Goal: Task Accomplishment & Management: Complete application form

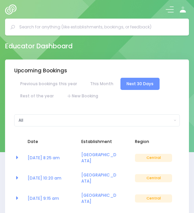
select select "5"
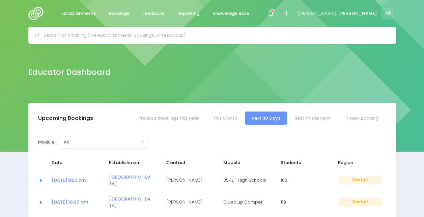
click at [165, 32] on input "text" at bounding box center [215, 35] width 343 height 10
click at [176, 36] on input "text" at bounding box center [215, 35] width 343 height 10
click at [173, 35] on input "text" at bounding box center [215, 35] width 343 height 10
click at [194, 116] on link "New Booking" at bounding box center [361, 118] width 47 height 13
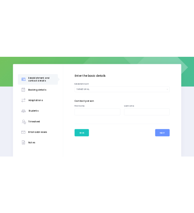
scroll to position [87, 0]
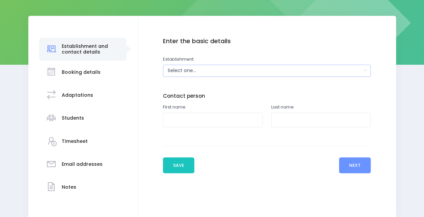
click at [191, 72] on div "Select one..." at bounding box center [265, 70] width 194 height 7
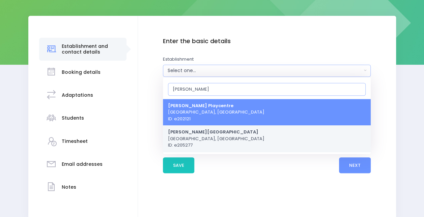
type input "sanson"
click at [216, 135] on span "Sanson School Sanson, Central Region ID: e205277" at bounding box center [216, 139] width 97 height 20
select select "205277"
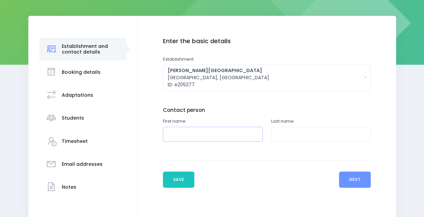
click at [216, 135] on input "text" at bounding box center [213, 134] width 100 height 15
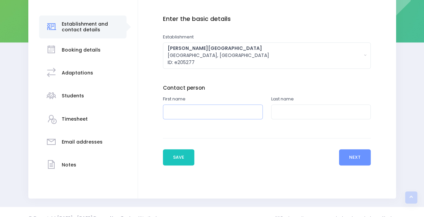
scroll to position [121, 0]
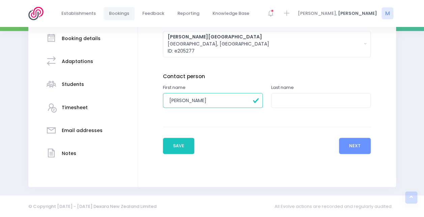
type input "[PERSON_NAME]"
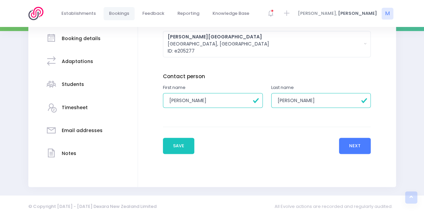
type input "Simpson"
click at [354, 145] on button "Next" at bounding box center [355, 146] width 32 height 16
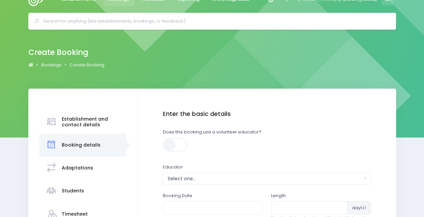
scroll to position [0, 0]
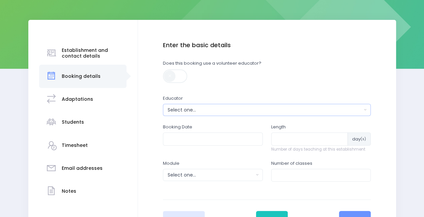
click at [194, 111] on div "Select one..." at bounding box center [265, 110] width 194 height 7
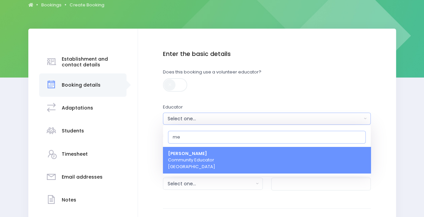
type input "me"
click at [196, 160] on span "Megan Lawton Community Educator Central Region" at bounding box center [191, 161] width 47 height 20
select select "399566"
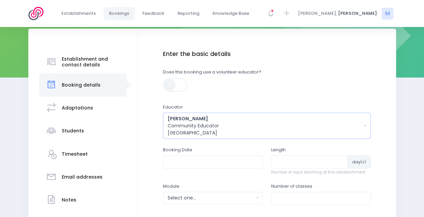
scroll to position [117, 0]
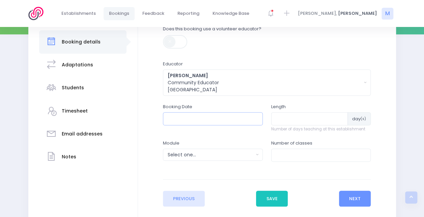
click at [208, 114] on input "text" at bounding box center [213, 118] width 100 height 13
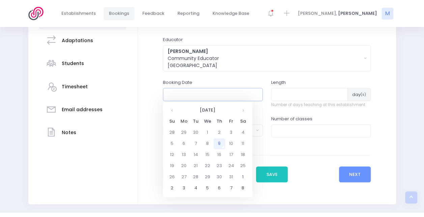
scroll to position [143, 0]
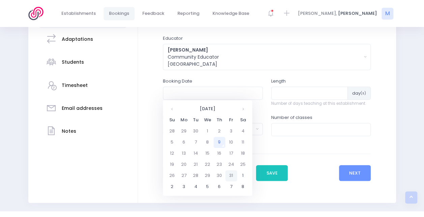
click at [231, 176] on td "31" at bounding box center [231, 175] width 12 height 11
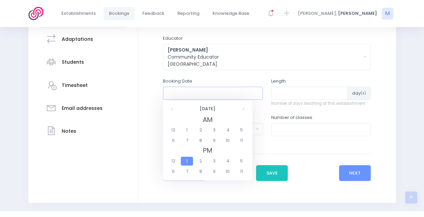
click at [229, 92] on input "text" at bounding box center [213, 93] width 100 height 13
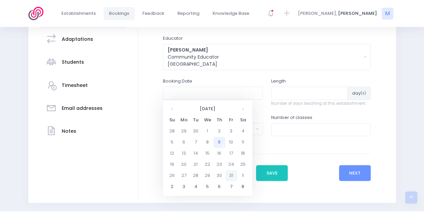
click at [231, 178] on td "31" at bounding box center [231, 175] width 12 height 11
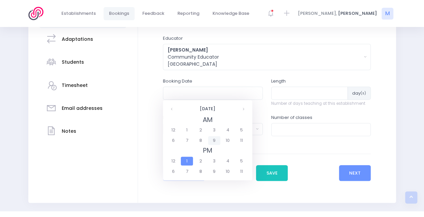
click at [215, 139] on span "9" at bounding box center [214, 140] width 12 height 9
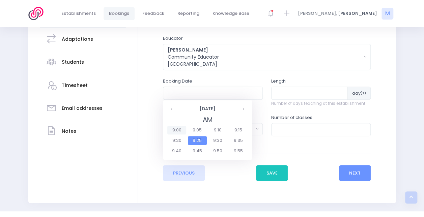
click at [182, 131] on span "9:00" at bounding box center [176, 130] width 19 height 9
type input "31/10/2025 09:00 AM"
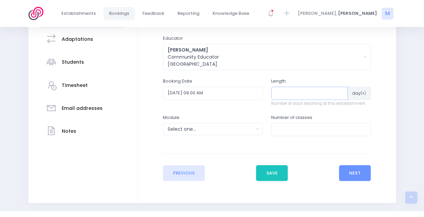
click at [276, 92] on input "number" at bounding box center [309, 93] width 77 height 13
type input "1"
click at [220, 127] on div "Select one..." at bounding box center [211, 129] width 86 height 7
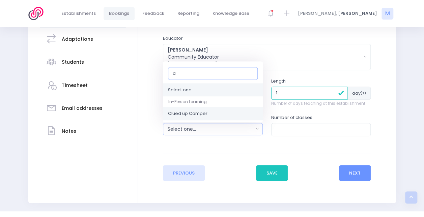
type input "cl"
click at [219, 112] on link "Clued up Camper" at bounding box center [213, 114] width 100 height 14
select select "Clued up Camper"
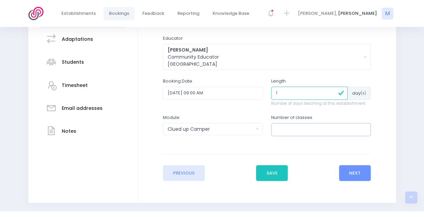
click at [289, 132] on input "number" at bounding box center [321, 129] width 100 height 13
type input "1"
click at [346, 171] on button "Next" at bounding box center [355, 173] width 32 height 16
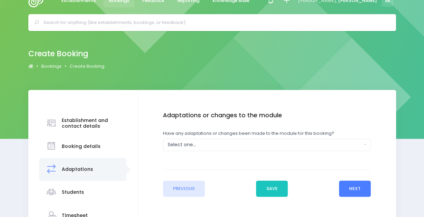
scroll to position [0, 0]
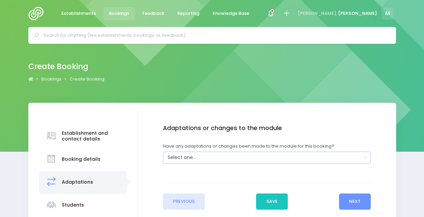
click at [302, 158] on div "Select one..." at bounding box center [265, 157] width 194 height 7
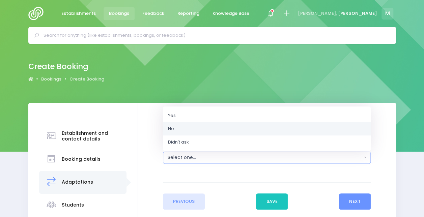
click at [221, 128] on link "No" at bounding box center [267, 129] width 208 height 14
select select "No"
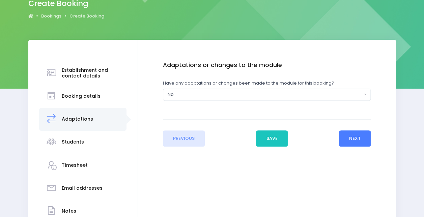
click at [360, 142] on button "Next" at bounding box center [355, 139] width 32 height 16
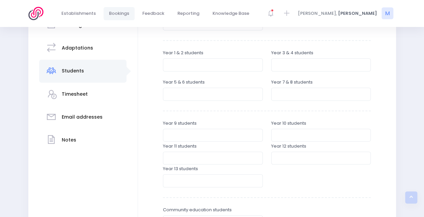
scroll to position [136, 0]
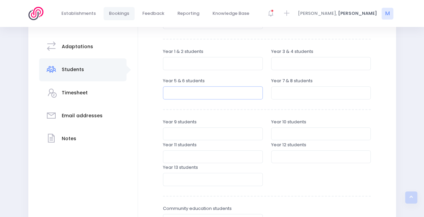
click at [200, 95] on input "number" at bounding box center [213, 92] width 100 height 13
type input "10"
click at [300, 91] on input "number" at bounding box center [321, 92] width 100 height 13
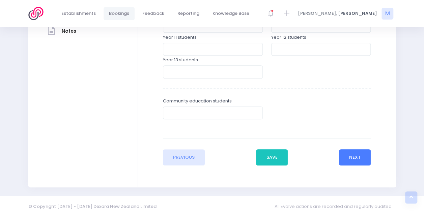
type input "9"
click at [360, 159] on button "Next" at bounding box center [355, 158] width 32 height 16
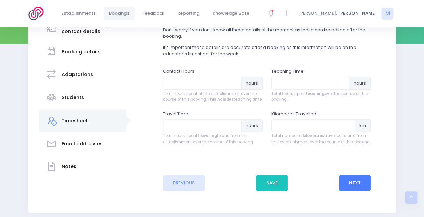
scroll to position [109, 0]
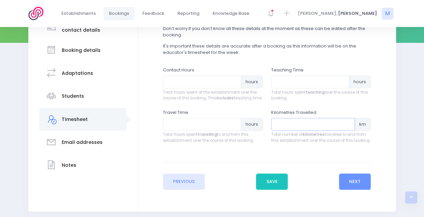
click at [292, 131] on input "number" at bounding box center [313, 124] width 84 height 13
type input "58"
click at [187, 131] on input "number" at bounding box center [202, 124] width 78 height 13
type input "1"
click at [286, 82] on input "number" at bounding box center [310, 82] width 78 height 13
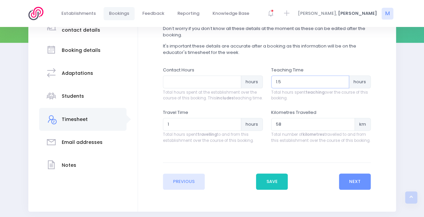
type input "1.5"
click at [195, 82] on input "number" at bounding box center [202, 82] width 78 height 13
type input "2"
click at [353, 185] on button "Next" at bounding box center [355, 182] width 32 height 16
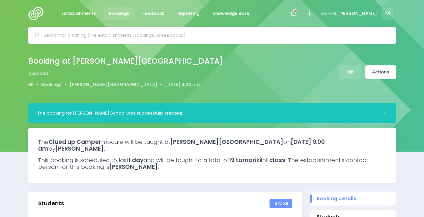
select select "5"
click at [387, 72] on link "Actions" at bounding box center [381, 72] width 31 height 14
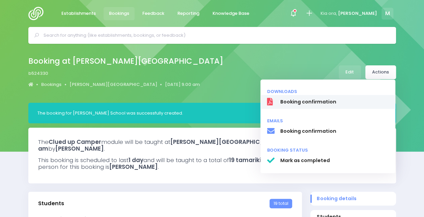
click at [292, 101] on span "Booking confirmation" at bounding box center [334, 102] width 109 height 7
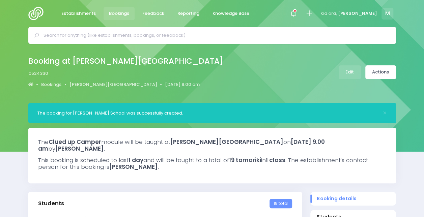
click at [350, 70] on link "Edit" at bounding box center [350, 72] width 22 height 14
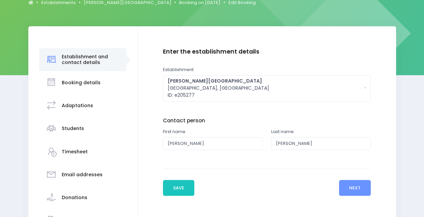
scroll to position [78, 0]
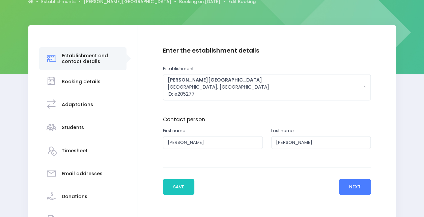
click at [351, 188] on button "Next" at bounding box center [355, 187] width 32 height 16
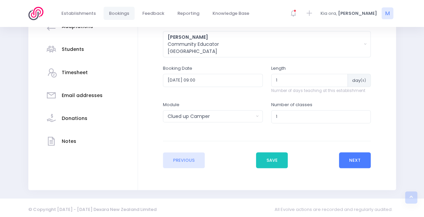
scroll to position [159, 0]
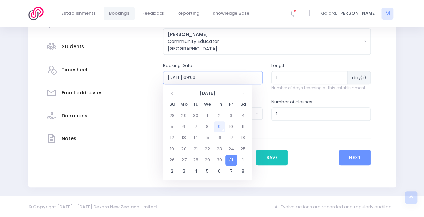
click at [255, 77] on input "2025-10-31 09:00" at bounding box center [213, 77] width 100 height 13
click at [221, 159] on td "30" at bounding box center [220, 160] width 12 height 11
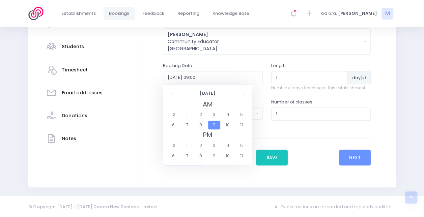
click at [213, 125] on span "9" at bounding box center [214, 125] width 12 height 9
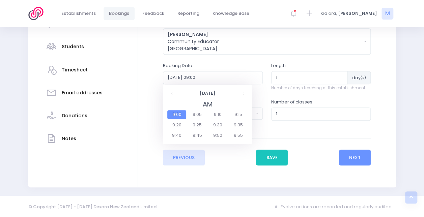
click at [170, 113] on span "9:00" at bounding box center [176, 114] width 19 height 9
type input "2025-10-30 09:00"
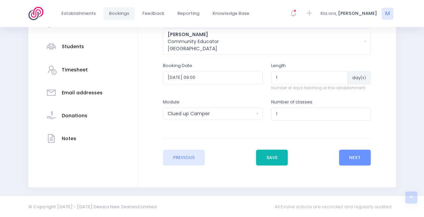
click at [276, 158] on button "Save" at bounding box center [272, 158] width 32 height 16
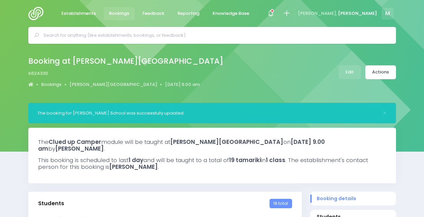
select select "5"
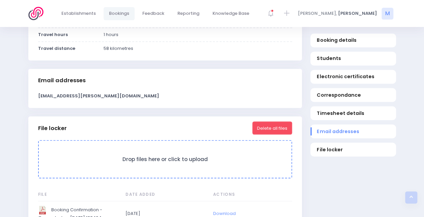
scroll to position [542, 0]
click at [278, 128] on button "Delete all files" at bounding box center [272, 128] width 40 height 13
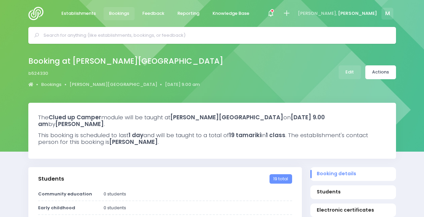
select select "5"
click at [375, 75] on link "Actions" at bounding box center [381, 72] width 31 height 14
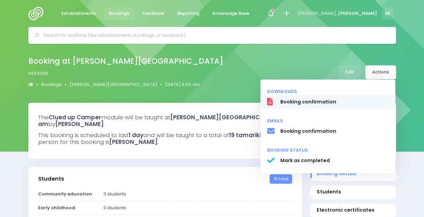
click at [328, 101] on span "Booking confirmation" at bounding box center [334, 102] width 109 height 7
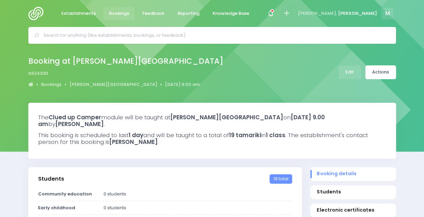
click at [414, 77] on div "Booking at Sanson School b524330 Bookings Sanson School 30 October 2025 9.00 am…" at bounding box center [212, 73] width 424 height 59
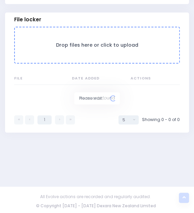
scroll to position [535, 0]
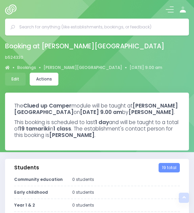
select select "5"
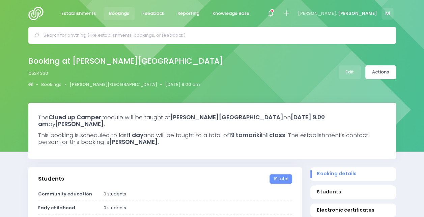
click at [41, 14] on img at bounding box center [37, 14] width 19 height 14
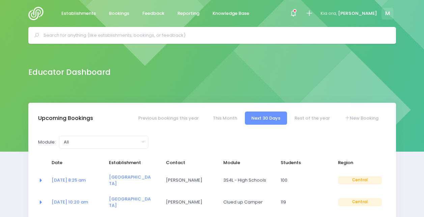
select select "5"
click at [359, 118] on link "New Booking" at bounding box center [361, 118] width 47 height 13
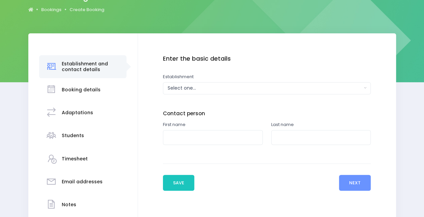
scroll to position [70, 0]
click at [188, 88] on div "Select one..." at bounding box center [265, 88] width 194 height 7
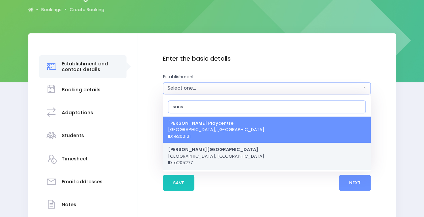
type input "sans"
click at [203, 152] on span "Sanson School Sanson, Central Region ID: e205277" at bounding box center [216, 156] width 97 height 20
select select "205277"
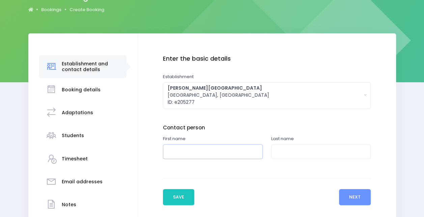
click at [199, 152] on input "text" at bounding box center [213, 151] width 100 height 15
type input "Jen"
type input "Simpson"
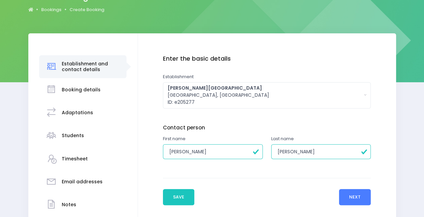
click at [348, 194] on button "Next" at bounding box center [355, 197] width 32 height 16
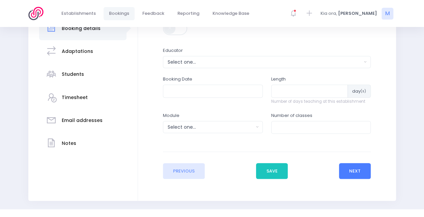
scroll to position [131, 0]
click at [226, 61] on div "Select one..." at bounding box center [265, 61] width 194 height 7
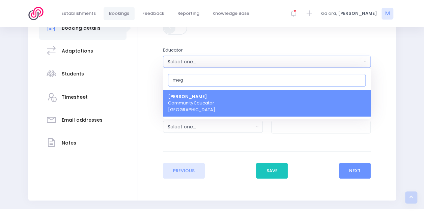
type input "meg"
click at [225, 96] on link "Megan Lawton Community Educator Central Region" at bounding box center [267, 103] width 208 height 27
select select "399566"
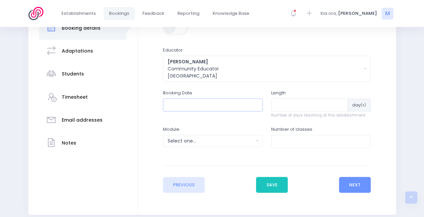
click at [225, 104] on input "text" at bounding box center [213, 105] width 100 height 13
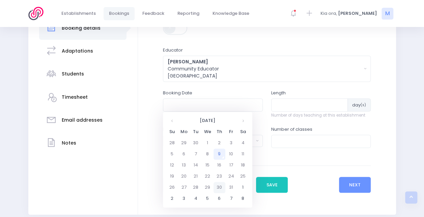
click at [219, 189] on td "30" at bounding box center [220, 187] width 12 height 11
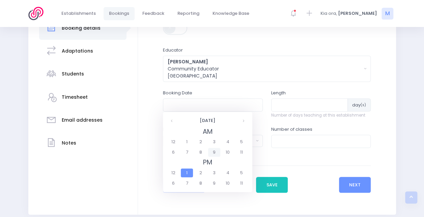
click at [214, 152] on span "9" at bounding box center [214, 152] width 12 height 9
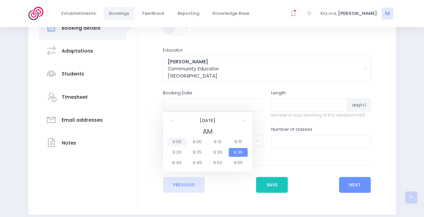
click at [178, 141] on span "9:00" at bounding box center [176, 142] width 19 height 9
type input "30/10/2025 09:00 AM"
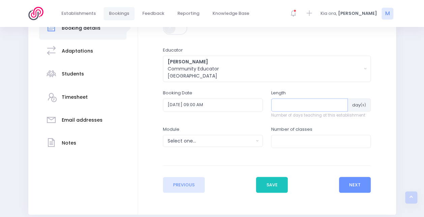
click at [304, 106] on input "number" at bounding box center [309, 105] width 77 height 13
type input "1"
click at [223, 142] on div "Select one..." at bounding box center [211, 141] width 86 height 7
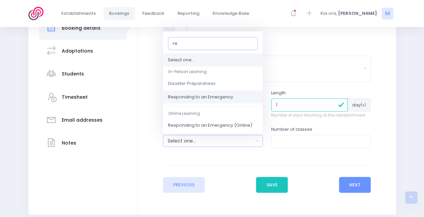
type input "re"
click at [211, 100] on span "Responding to an Emergency" at bounding box center [200, 97] width 65 height 7
select select "Responding to an Emergency"
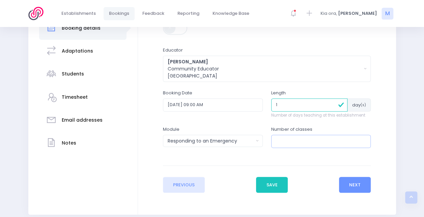
click at [294, 140] on input "number" at bounding box center [321, 141] width 100 height 13
type input "2"
click at [352, 185] on button "Next" at bounding box center [355, 185] width 32 height 16
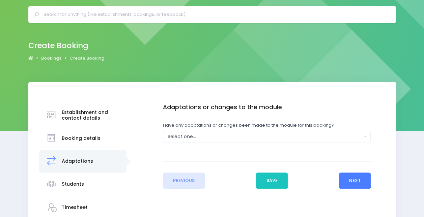
scroll to position [0, 0]
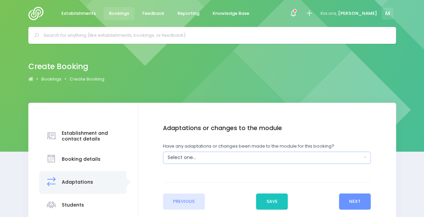
click at [297, 154] on div "Select one..." at bounding box center [265, 157] width 194 height 7
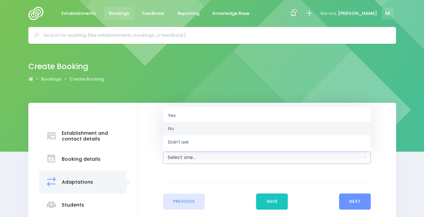
click at [201, 128] on link "No" at bounding box center [267, 129] width 208 height 14
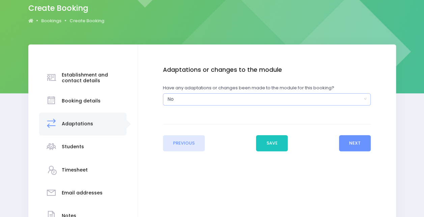
scroll to position [59, 0]
click at [307, 98] on div "No" at bounding box center [265, 99] width 194 height 7
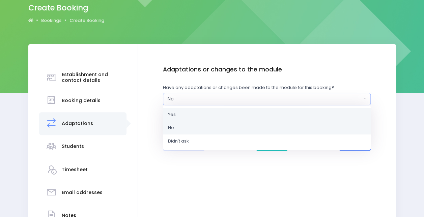
click at [195, 113] on link "Yes" at bounding box center [267, 115] width 208 height 14
select select "Yes"
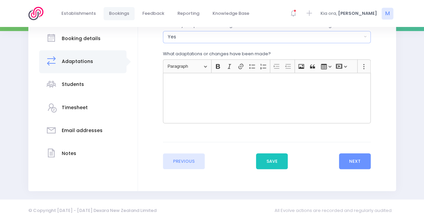
scroll to position [124, 0]
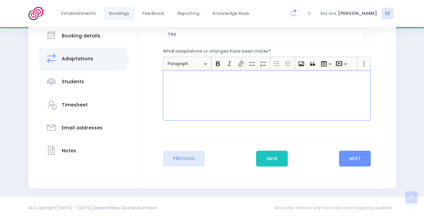
click at [278, 111] on div "Rich Text Editor, main" at bounding box center [267, 95] width 208 height 51
click at [360, 158] on button "Next" at bounding box center [355, 159] width 32 height 16
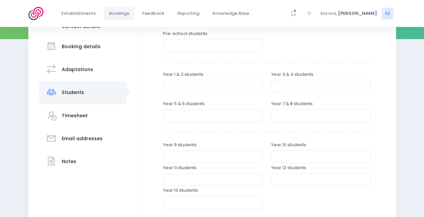
scroll to position [113, 0]
click at [291, 86] on input "number" at bounding box center [321, 85] width 100 height 13
type input "4"
click at [219, 88] on input "number" at bounding box center [213, 85] width 100 height 13
type input "5"
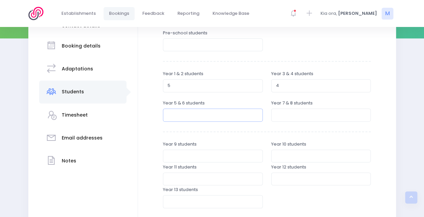
click at [218, 114] on input "number" at bounding box center [213, 115] width 100 height 13
type input "10"
click at [293, 115] on input "number" at bounding box center [321, 115] width 100 height 13
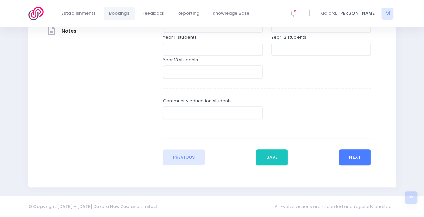
type input "9"
click at [345, 154] on button "Next" at bounding box center [355, 158] width 32 height 16
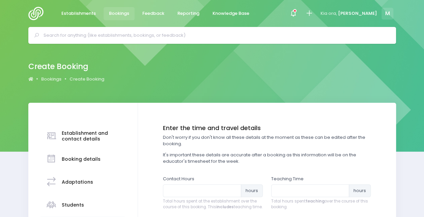
scroll to position [85, 0]
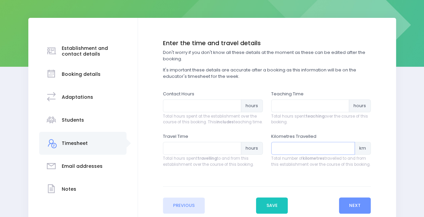
click at [298, 154] on input "number" at bounding box center [313, 148] width 84 height 13
type input "58"
click at [195, 155] on input "number" at bounding box center [202, 148] width 78 height 13
type input "1"
click at [308, 105] on input "number" at bounding box center [310, 106] width 78 height 13
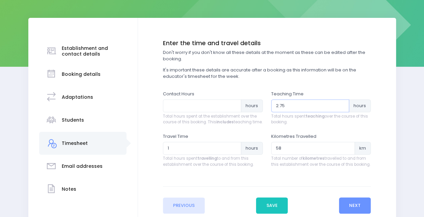
type input "2.75"
click at [205, 107] on input "number" at bounding box center [202, 106] width 78 height 13
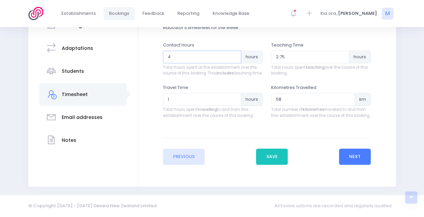
type input "4"
click at [358, 158] on button "Next" at bounding box center [355, 157] width 32 height 16
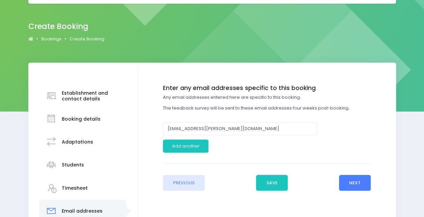
scroll to position [41, 0]
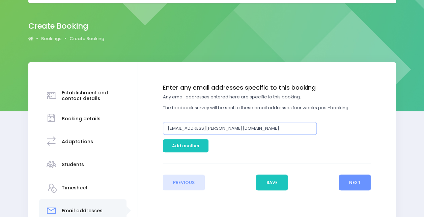
drag, startPoint x: 188, startPoint y: 130, endPoint x: 104, endPoint y: 128, distance: 84.4
click at [104, 128] on div "Establishment and contact details Booking details Adaptations" at bounding box center [212, 164] width 368 height 205
type input "[EMAIL_ADDRESS][PERSON_NAME][DOMAIN_NAME]"
click at [364, 180] on button "Next" at bounding box center [355, 183] width 32 height 16
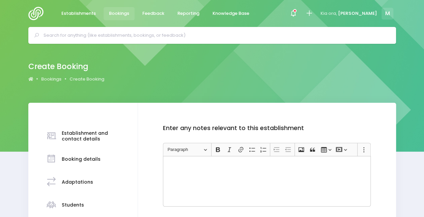
scroll to position [85, 0]
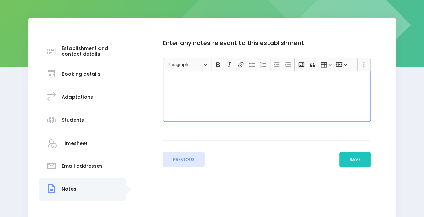
click at [344, 97] on div "Rich Text Editor, main" at bounding box center [267, 96] width 208 height 51
click at [189, 79] on p "Clued Up camper booked separately" at bounding box center [267, 79] width 202 height 7
click at [370, 159] on button "Save" at bounding box center [356, 160] width 32 height 16
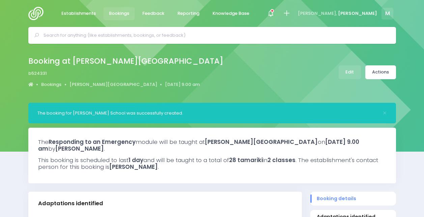
select select "5"
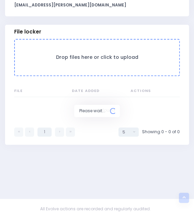
scroll to position [647, 0]
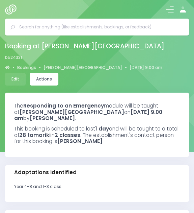
select select "5"
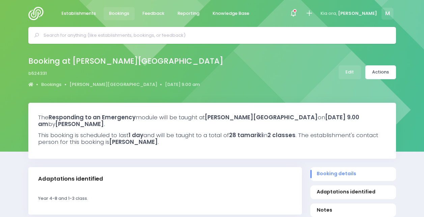
select select "5"
select select
click at [377, 75] on link "Actions" at bounding box center [381, 72] width 31 height 14
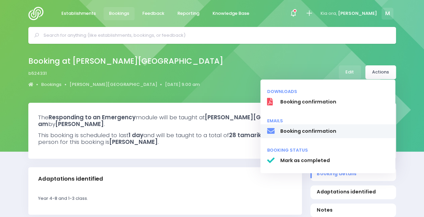
click at [326, 131] on span "Booking confirmation" at bounding box center [334, 131] width 109 height 7
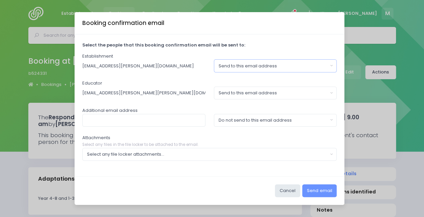
click at [241, 64] on div "Send to this email address" at bounding box center [273, 66] width 109 height 7
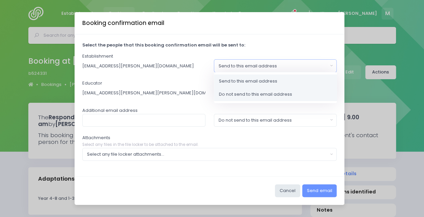
click at [232, 98] on span "Do not send to this email address" at bounding box center [255, 94] width 73 height 7
select select "no_email"
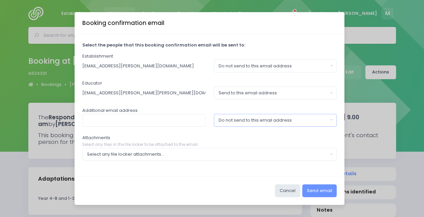
click at [228, 118] on div "Do not send to this email address" at bounding box center [273, 120] width 109 height 7
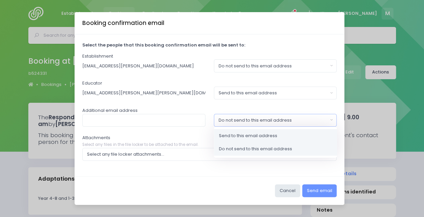
click at [225, 134] on span "Send to this email address" at bounding box center [248, 135] width 58 height 7
select select "send"
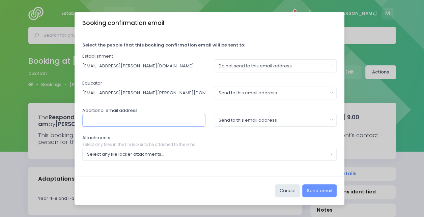
click at [189, 122] on input "text" at bounding box center [143, 120] width 123 height 13
type input "office"
click at [248, 67] on div "Do not send to this email address" at bounding box center [273, 66] width 109 height 7
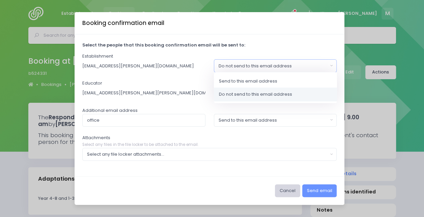
click at [280, 193] on button "Cancel" at bounding box center [287, 191] width 25 height 13
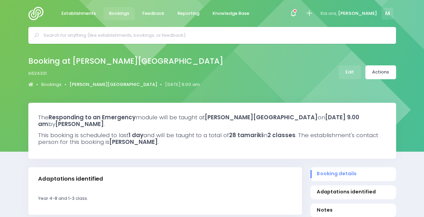
click at [93, 83] on link "[PERSON_NAME][GEOGRAPHIC_DATA]" at bounding box center [114, 84] width 88 height 7
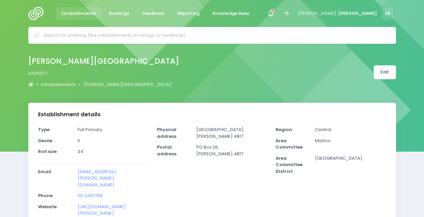
select select "5"
click at [388, 72] on link "Edit" at bounding box center [385, 72] width 22 height 14
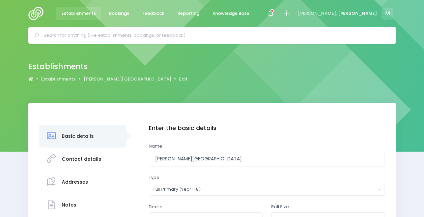
scroll to position [106, 0]
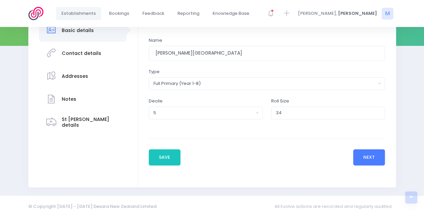
click at [381, 161] on button "Next" at bounding box center [369, 158] width 32 height 16
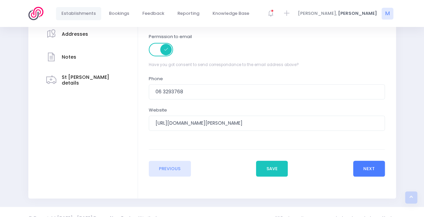
scroll to position [149, 0]
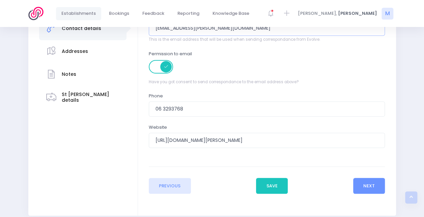
click at [171, 36] on input "[EMAIL_ADDRESS][PERSON_NAME][DOMAIN_NAME]" at bounding box center [267, 28] width 236 height 15
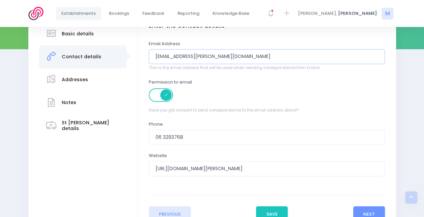
scroll to position [102, 0]
drag, startPoint x: 177, startPoint y: 57, endPoint x: 93, endPoint y: 54, distance: 83.4
click at [93, 54] on div "Basic details Contact details" at bounding box center [212, 123] width 368 height 244
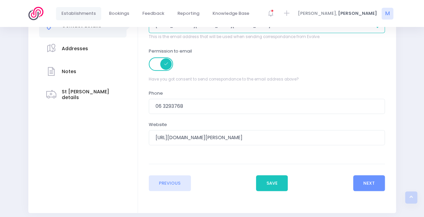
scroll to position [134, 0]
type input "[EMAIL_ADDRESS][PERSON_NAME][DOMAIN_NAME]"
click at [270, 182] on button "Save" at bounding box center [272, 183] width 32 height 16
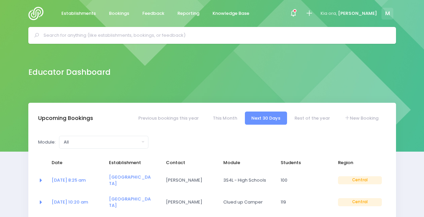
select select "5"
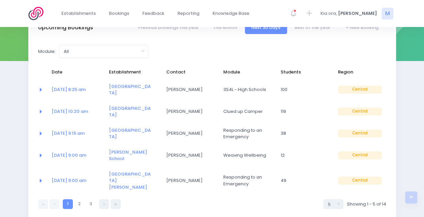
scroll to position [85, 0]
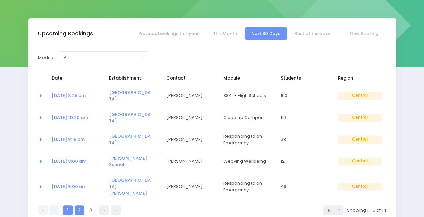
click at [81, 206] on link "2" at bounding box center [80, 211] width 10 height 10
select select "5"
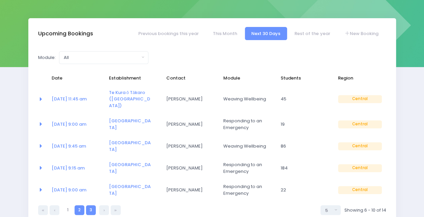
click at [89, 206] on link "3" at bounding box center [91, 211] width 10 height 10
select select "5"
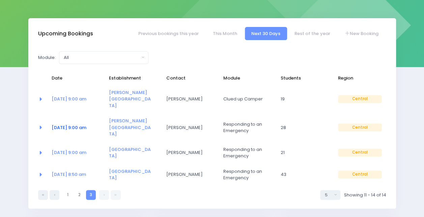
click at [71, 125] on link "[DATE] 9:00 am" at bounding box center [69, 128] width 35 height 6
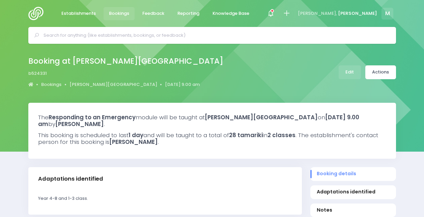
select select "5"
select select
click at [389, 73] on link "Actions" at bounding box center [381, 72] width 31 height 14
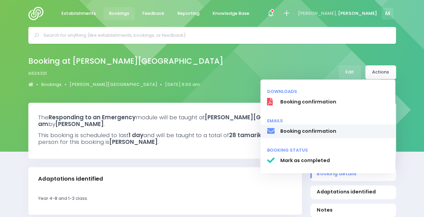
click at [312, 136] on link "Booking confirmation" at bounding box center [328, 132] width 135 height 14
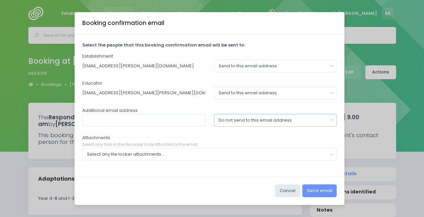
click at [227, 122] on div "Do not send to this email address" at bounding box center [273, 120] width 109 height 7
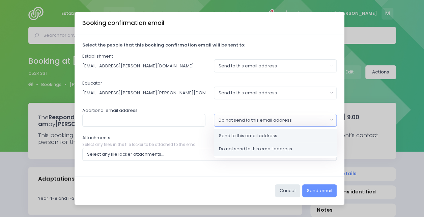
click at [228, 137] on span "Send to this email address" at bounding box center [248, 135] width 58 height 7
select select "send"
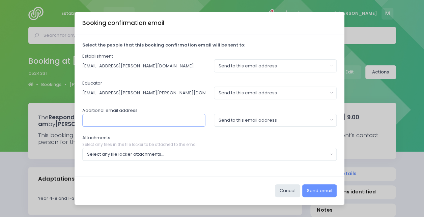
click at [142, 122] on input "text" at bounding box center [143, 120] width 123 height 13
click at [142, 122] on input "principal@sanson.schoo..nz" at bounding box center [143, 120] width 123 height 13
type input "principal@sanson.school.nz"
click at [159, 158] on button "Select any file locker attachments..." at bounding box center [209, 154] width 255 height 13
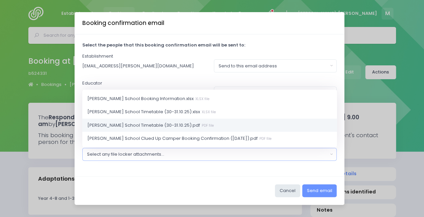
click at [163, 125] on span "Sanson School Timetable (30-31.10.25).pdf PDF file" at bounding box center [150, 125] width 127 height 7
select select "11509"
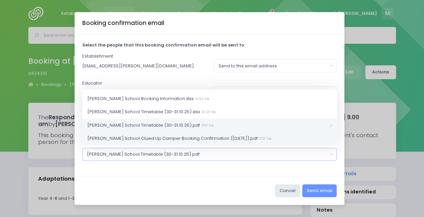
click at [166, 140] on span "Sanson School Clued Up Camper Booking Confirmation (31.10.25).pdf PDF file" at bounding box center [179, 138] width 184 height 7
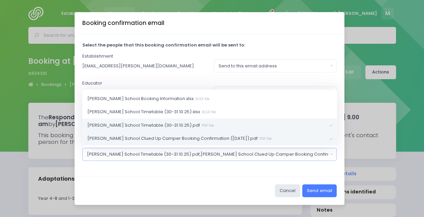
click at [324, 192] on button "Send email" at bounding box center [319, 191] width 34 height 13
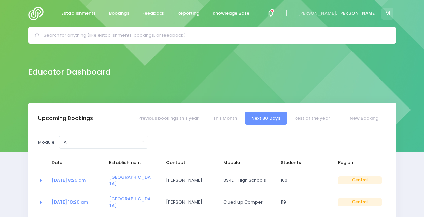
select select "5"
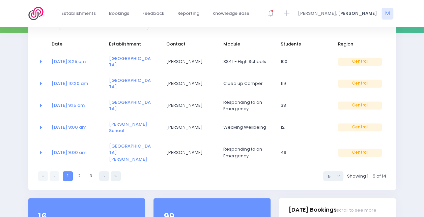
scroll to position [123, 0]
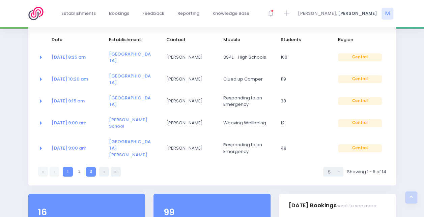
click at [89, 167] on link "3" at bounding box center [91, 172] width 10 height 10
select select "5"
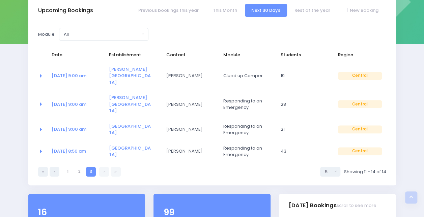
scroll to position [80, 0]
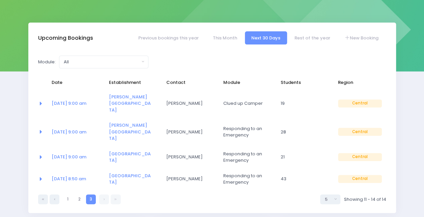
click at [74, 118] on td "30 Oct at 9:00 am" at bounding box center [75, 132] width 57 height 29
click at [65, 129] on link "30 Oct at 9:00 am" at bounding box center [69, 132] width 35 height 6
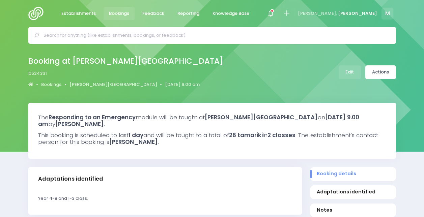
select select "5"
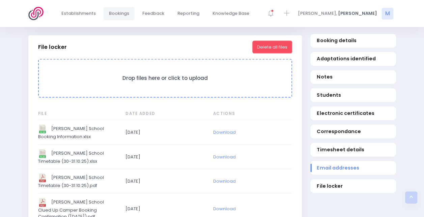
scroll to position [711, 0]
click at [268, 47] on button "Delete all files" at bounding box center [272, 47] width 40 height 13
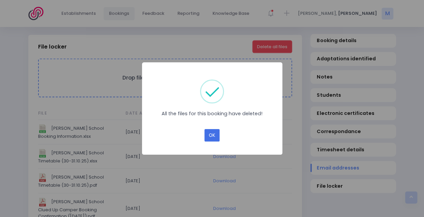
click at [210, 135] on button "OK" at bounding box center [212, 135] width 15 height 13
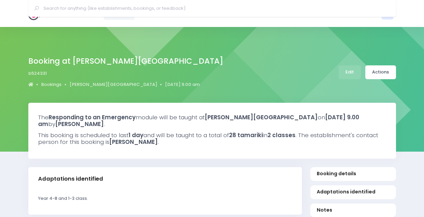
select select "5"
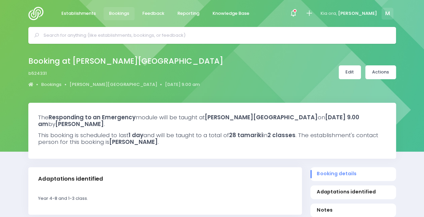
click at [351, 71] on link "Edit" at bounding box center [350, 72] width 22 height 14
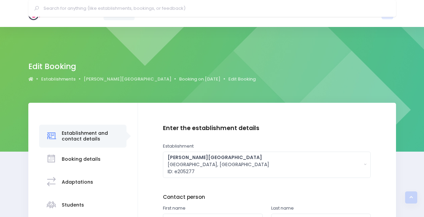
scroll to position [80, 0]
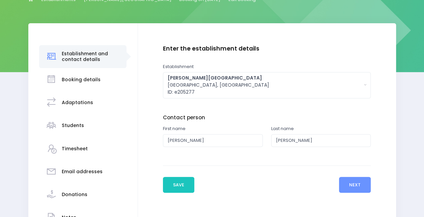
click at [90, 78] on h3 "Booking details" at bounding box center [81, 80] width 39 height 6
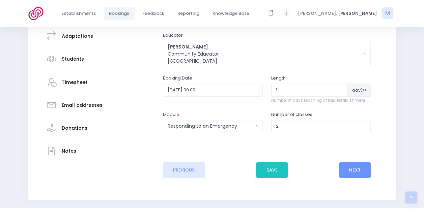
scroll to position [159, 0]
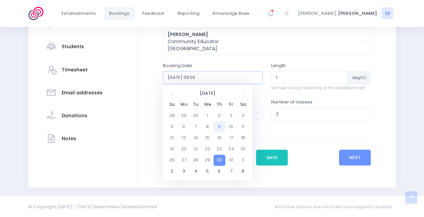
click at [250, 79] on input "[DATE] 09:00" at bounding box center [213, 77] width 100 height 13
click at [209, 159] on td "29" at bounding box center [208, 160] width 12 height 11
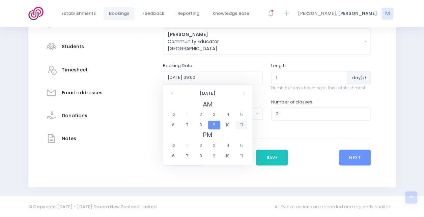
click at [239, 123] on span "11" at bounding box center [242, 125] width 12 height 9
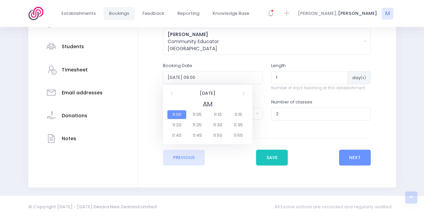
click at [181, 113] on span "11:00" at bounding box center [176, 114] width 19 height 9
type input "2025-10-29 11:00"
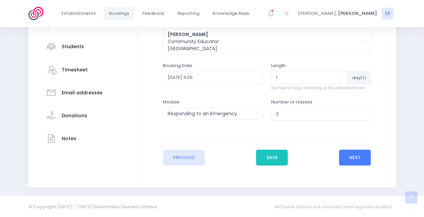
click at [346, 154] on button "Next" at bounding box center [355, 158] width 32 height 16
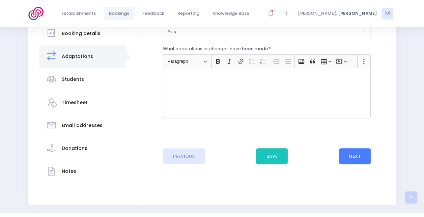
scroll to position [103, 0]
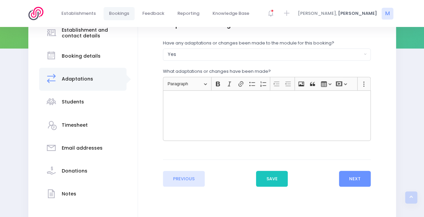
click at [192, 107] on div "Rich Text Editor, main" at bounding box center [267, 115] width 208 height 51
click at [356, 182] on button "Next" at bounding box center [355, 179] width 32 height 16
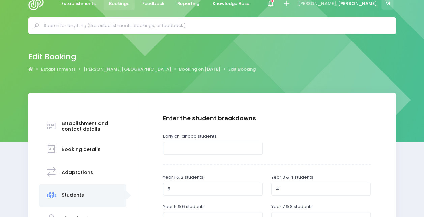
scroll to position [0, 0]
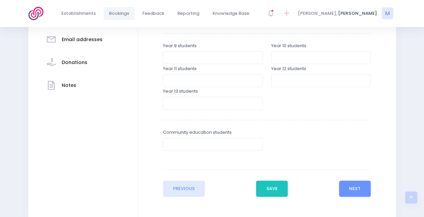
click at [59, 87] on div "Notes" at bounding box center [83, 86] width 74 height 17
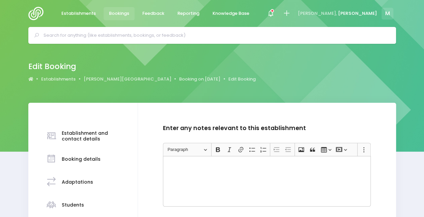
click at [200, 172] on div "Rich Text Editor, main" at bounding box center [267, 181] width 208 height 51
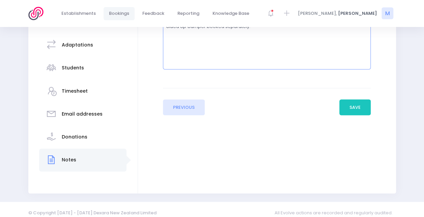
scroll to position [142, 0]
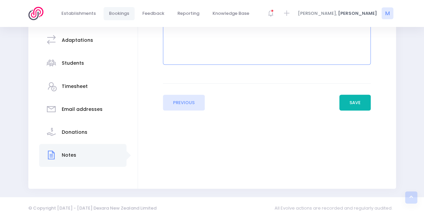
click at [363, 104] on button "Save" at bounding box center [356, 103] width 32 height 16
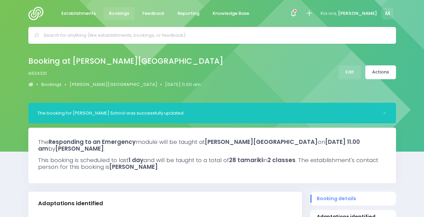
select select "5"
click at [380, 69] on link "Actions" at bounding box center [381, 72] width 31 height 14
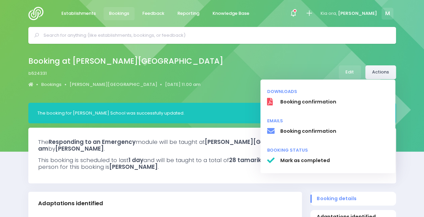
click at [380, 71] on link "Actions" at bounding box center [381, 72] width 31 height 14
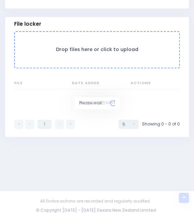
scroll to position [647, 0]
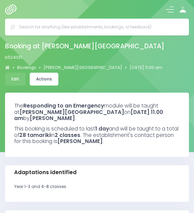
select select "5"
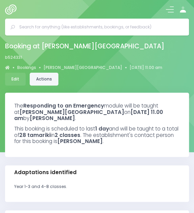
click at [58, 73] on link "Actions" at bounding box center [44, 79] width 29 height 13
